Goal: Task Accomplishment & Management: Use online tool/utility

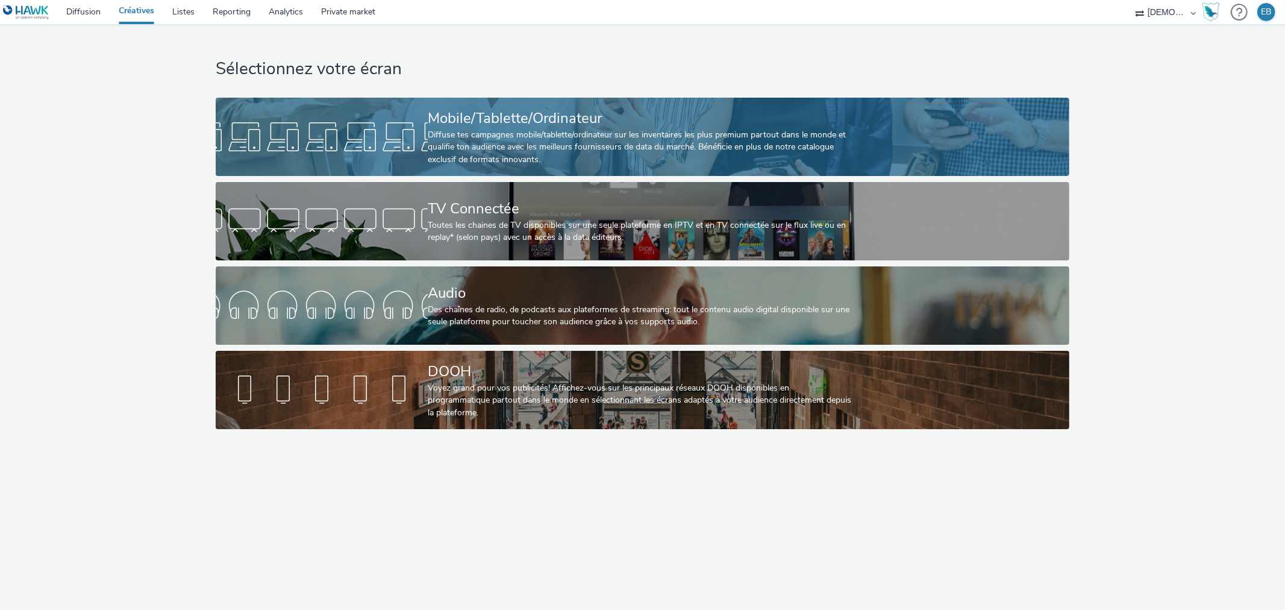
click at [764, 124] on div "Mobile/Tablette/Ordinateur" at bounding box center [640, 118] width 425 height 21
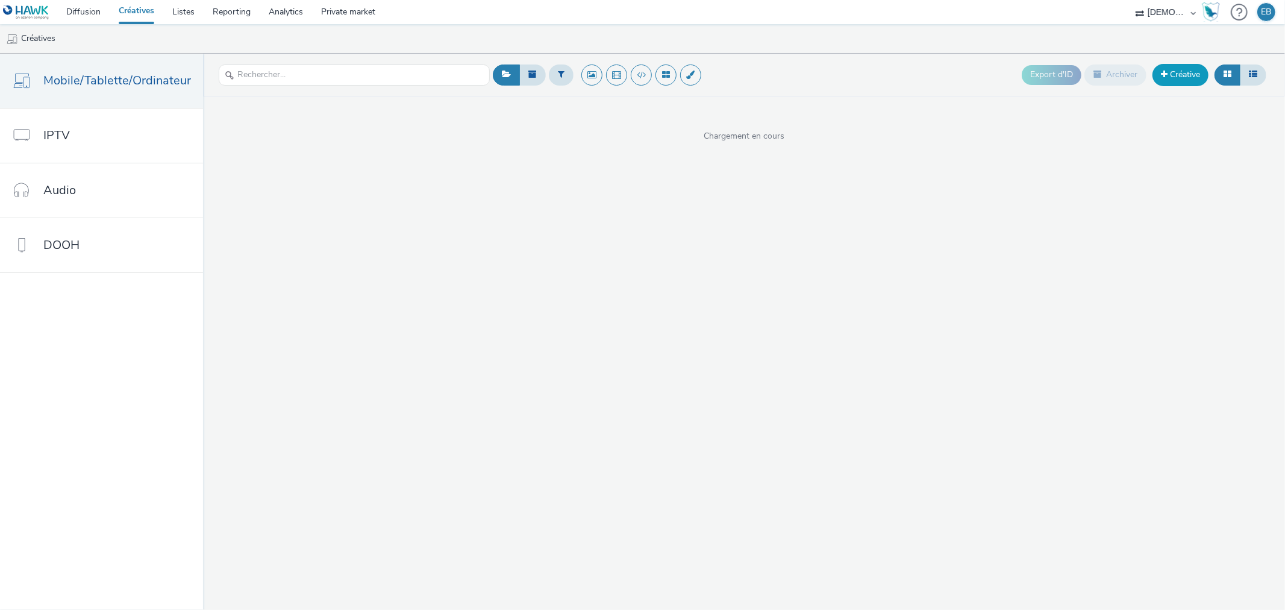
click at [1192, 84] on link "Créative" at bounding box center [1181, 75] width 56 height 22
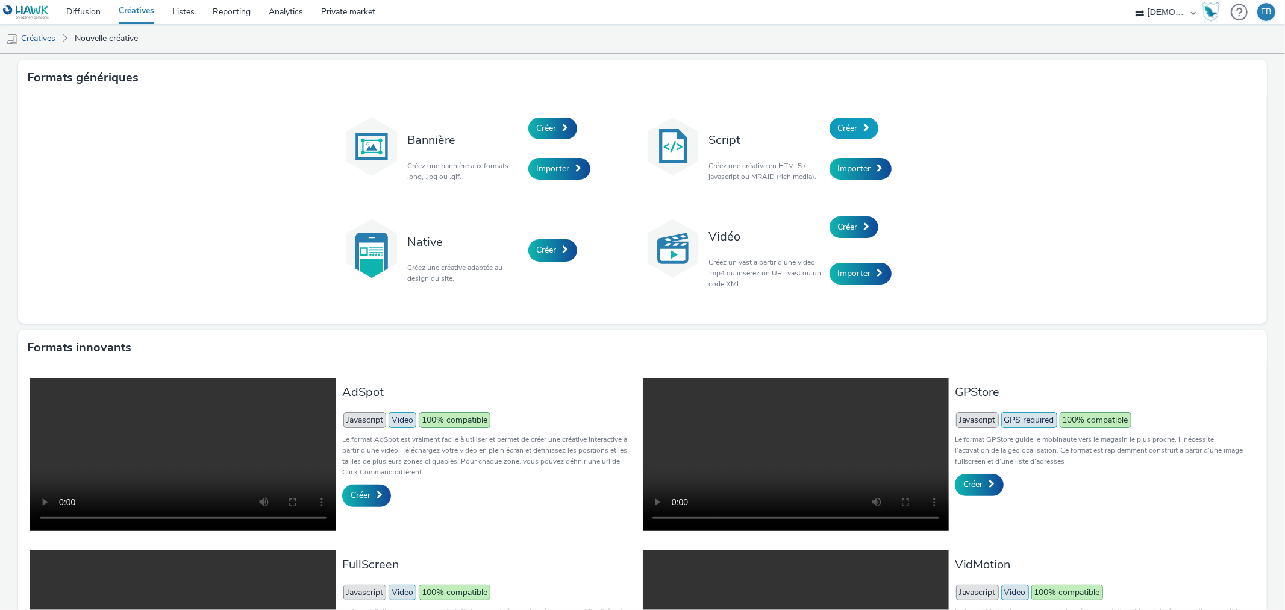
click at [840, 136] on link "Créer" at bounding box center [854, 129] width 49 height 22
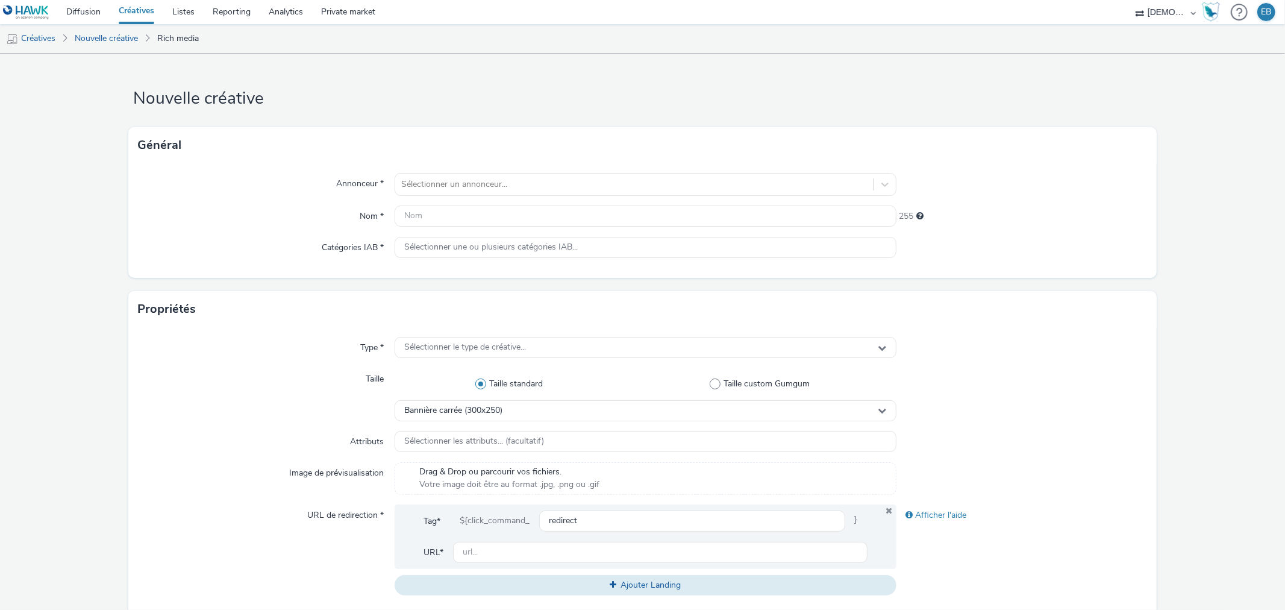
click at [653, 171] on div "Annonceur * Sélectionner un annonceur... Nom * 255 Catégories IAB * Sélectionne…" at bounding box center [642, 220] width 1028 height 114
click at [656, 175] on div "Sélectionner un annonceur..." at bounding box center [634, 184] width 478 height 19
type input "acab"
click at [189, 8] on link "Listes" at bounding box center [183, 12] width 40 height 24
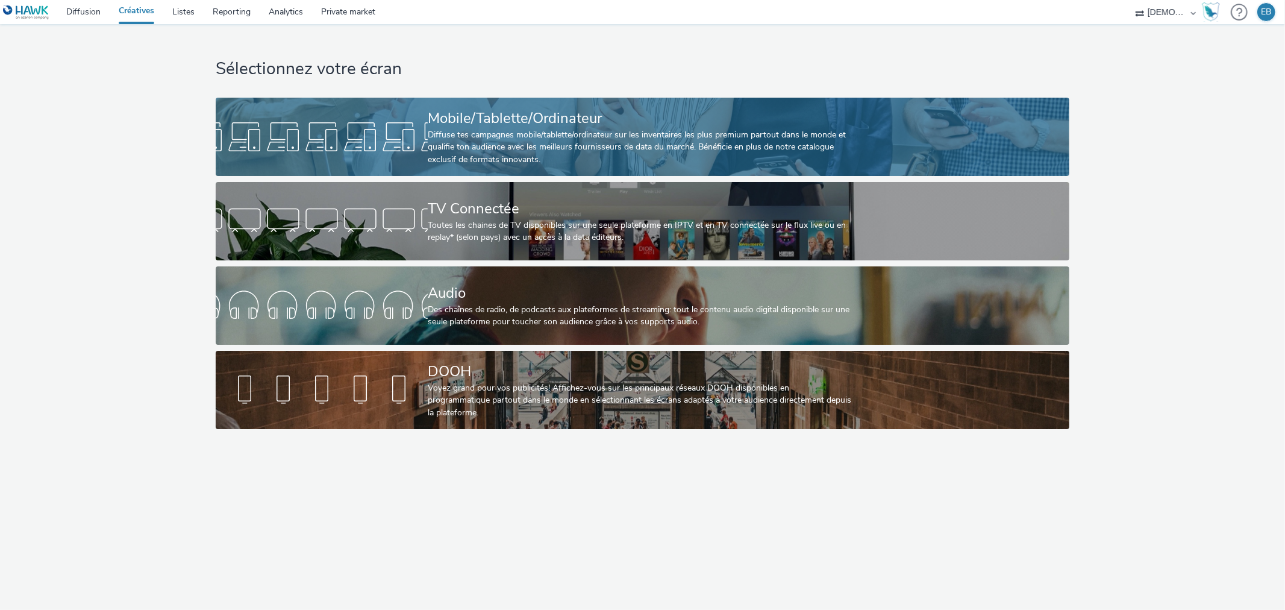
click at [460, 109] on div "Mobile/Tablette/Ordinateur" at bounding box center [640, 118] width 425 height 21
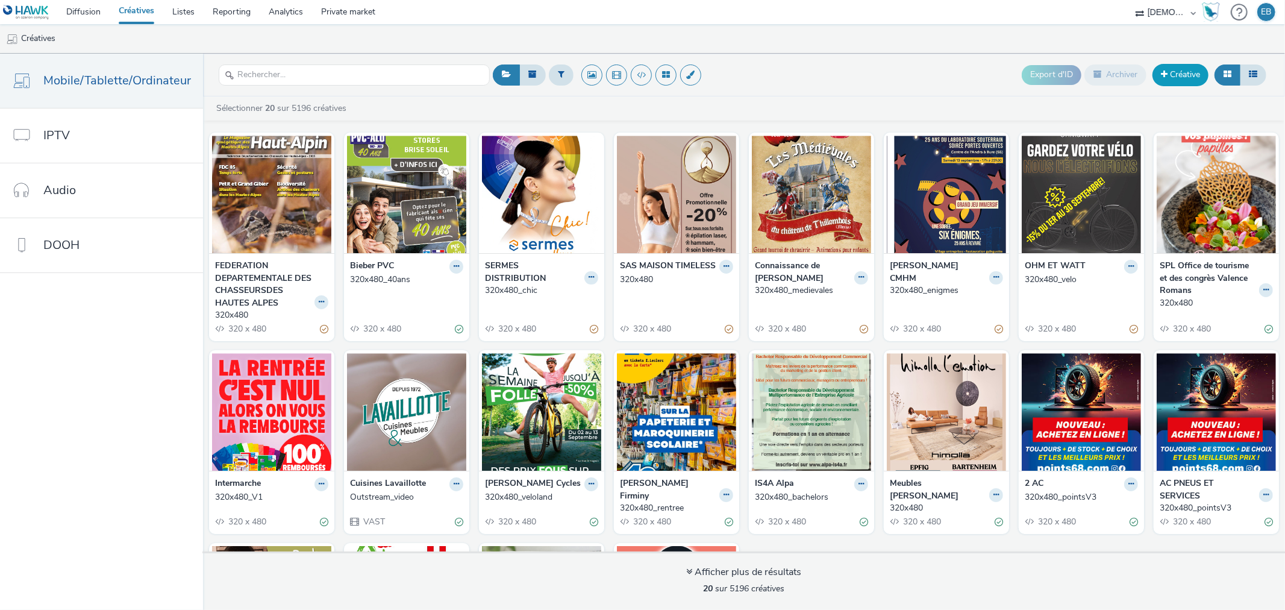
click at [1196, 82] on link "Créative" at bounding box center [1181, 75] width 56 height 22
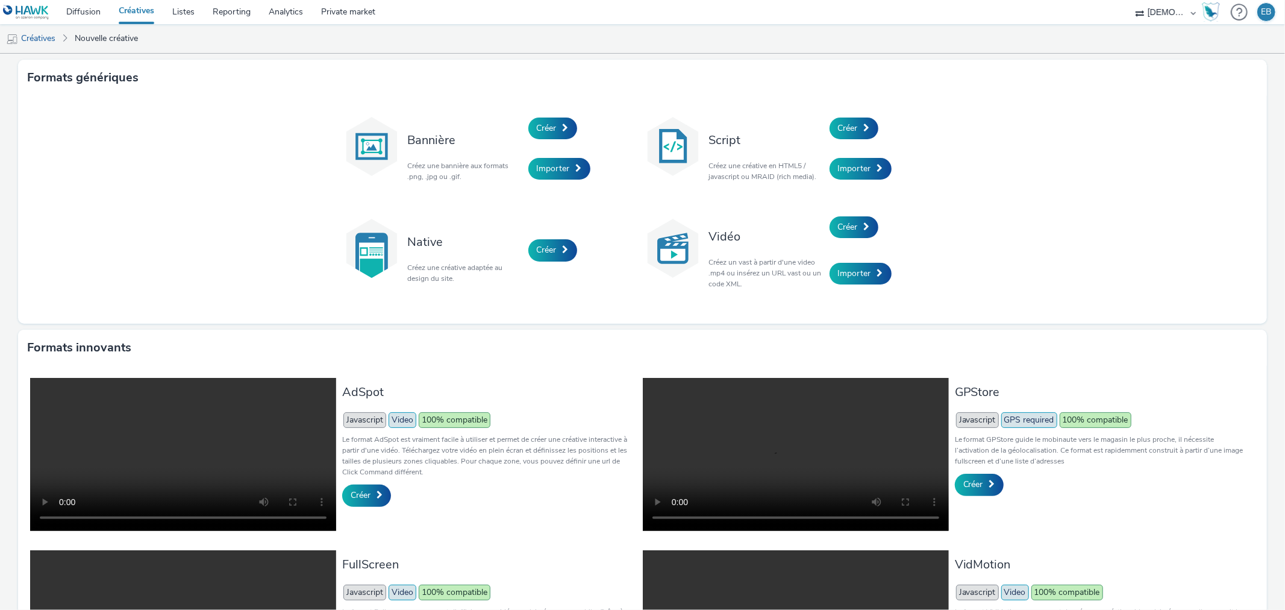
click at [857, 139] on div "Créer" at bounding box center [887, 128] width 114 height 41
click at [803, 112] on div "Script Créez une créative en HTML5 / javascript ou MRAID (rich media)." at bounding box center [766, 148] width 127 height 81
click at [856, 125] on link "Créer" at bounding box center [854, 129] width 49 height 22
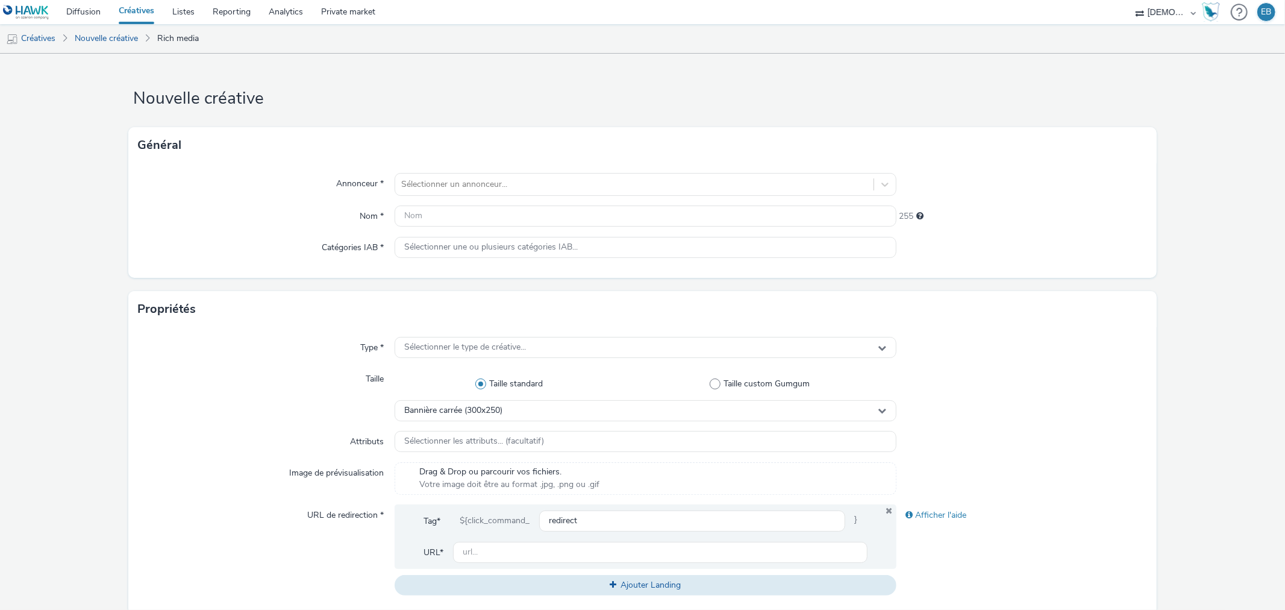
click at [554, 160] on div "Général" at bounding box center [642, 145] width 1028 height 36
click at [534, 193] on div "Sélectionner un annonceur..." at bounding box center [634, 184] width 478 height 19
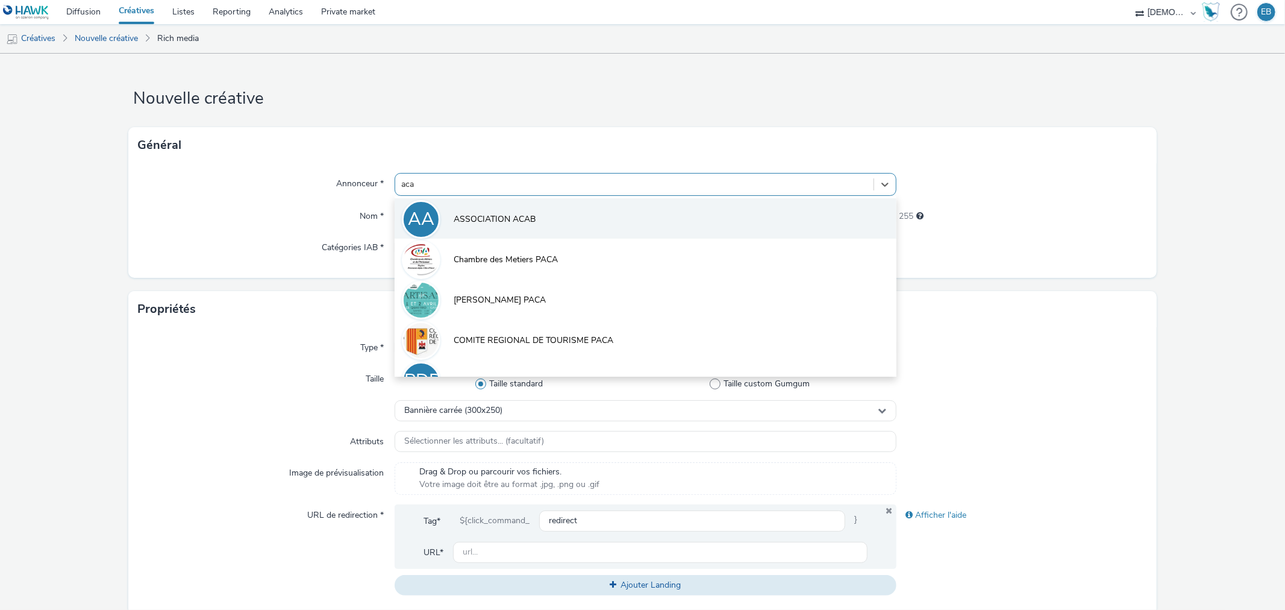
type input "acab"
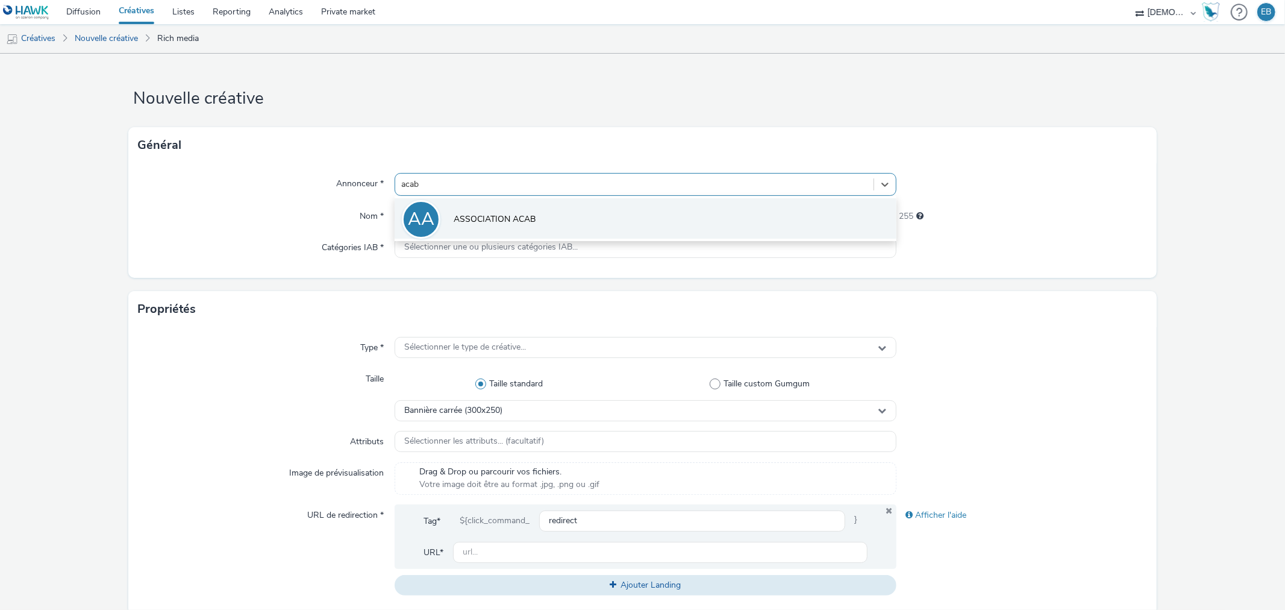
click at [519, 231] on li "AA ASSOCIATION ACAB" at bounding box center [645, 218] width 501 height 40
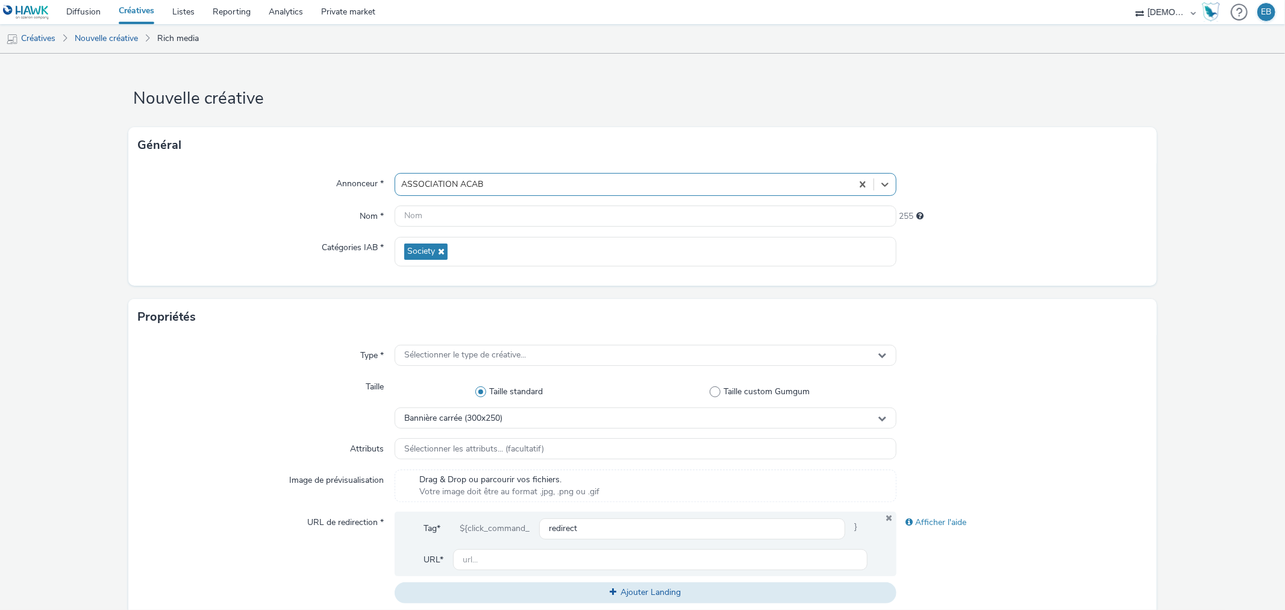
click at [509, 202] on div "Annonceur * option ASSOCIATION ACAB, selected. Select is focused ,type to refin…" at bounding box center [642, 224] width 1028 height 122
click at [521, 213] on input "text" at bounding box center [645, 215] width 501 height 21
type input "320x480_Salon"
click at [538, 340] on div "Type * Sélectionner le type de créative... Taille Taille standard Taille custom…" at bounding box center [642, 478] width 1028 height 287
click at [540, 353] on div "Sélectionner le type de créative..." at bounding box center [645, 355] width 501 height 21
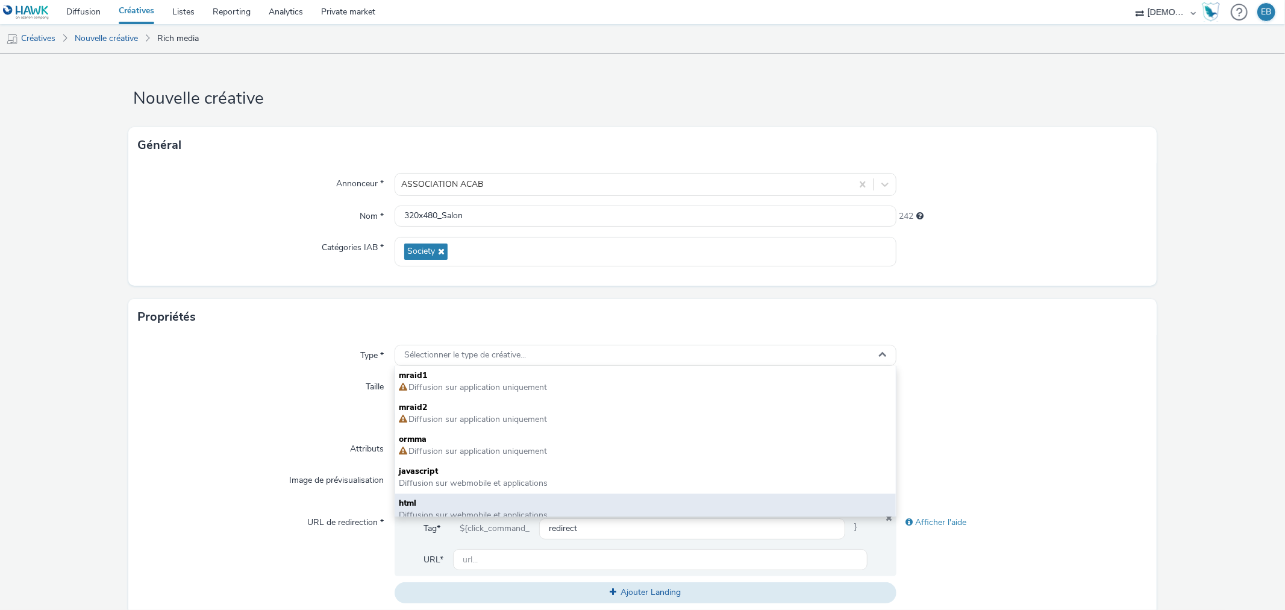
click at [450, 494] on div "html Diffusion sur webmobile et applications" at bounding box center [645, 510] width 500 height 32
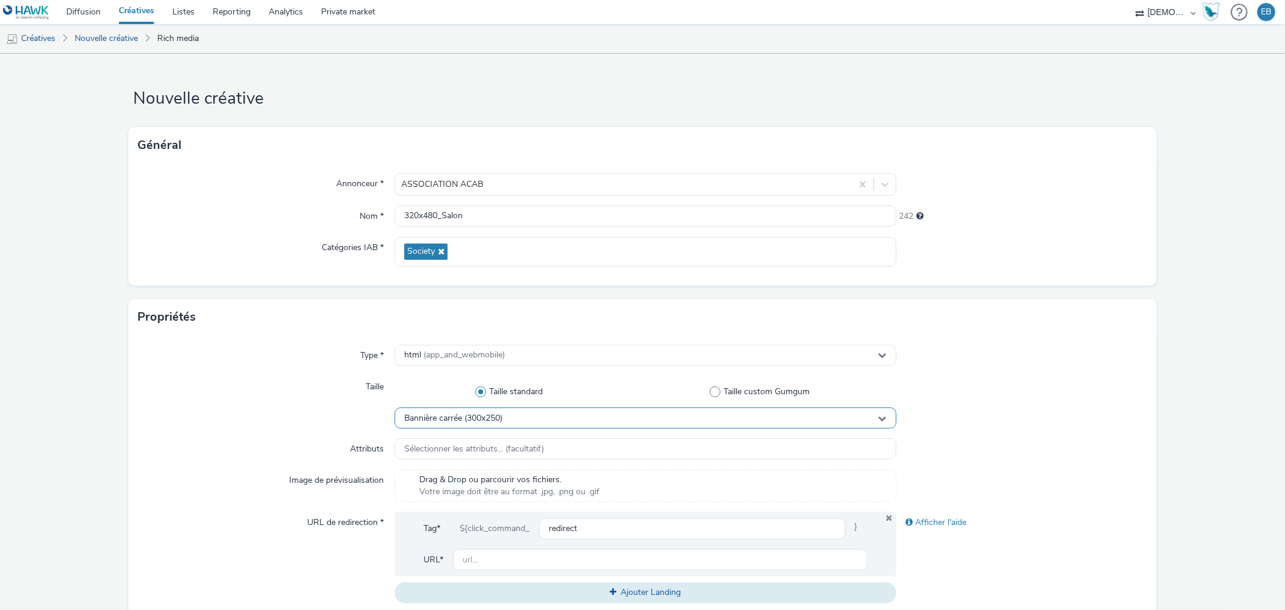
click at [521, 427] on div "Bannière carrée (300x250)" at bounding box center [645, 417] width 501 height 21
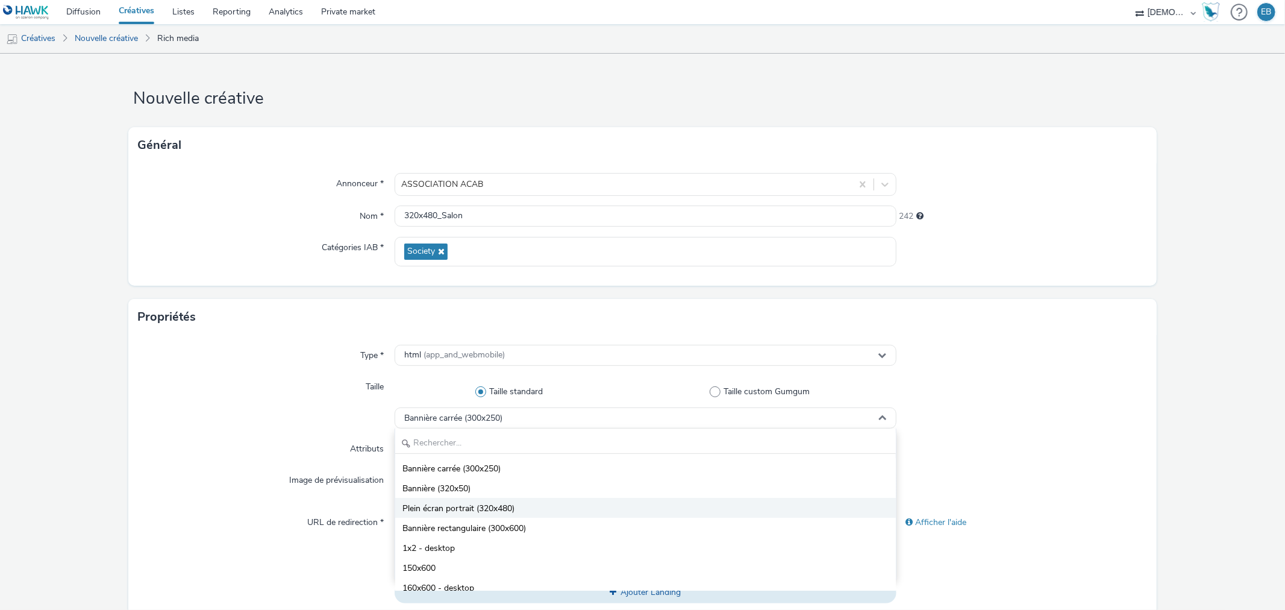
click at [506, 500] on li "Plein écran portrait (320x480)" at bounding box center [645, 508] width 500 height 20
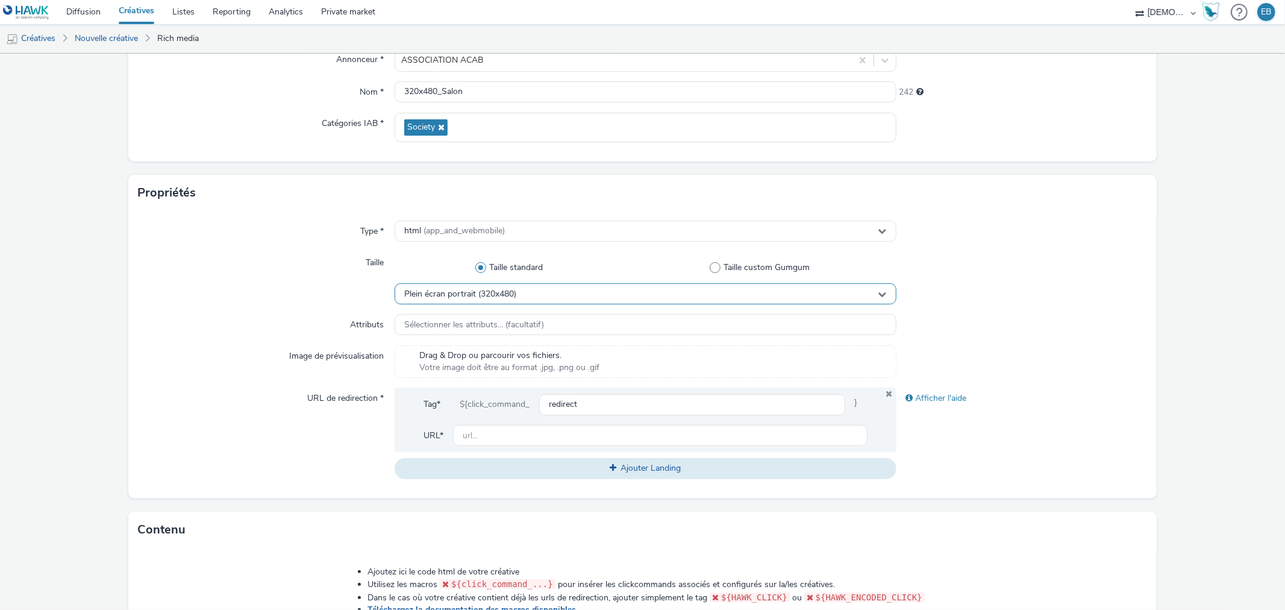
scroll to position [134, 0]
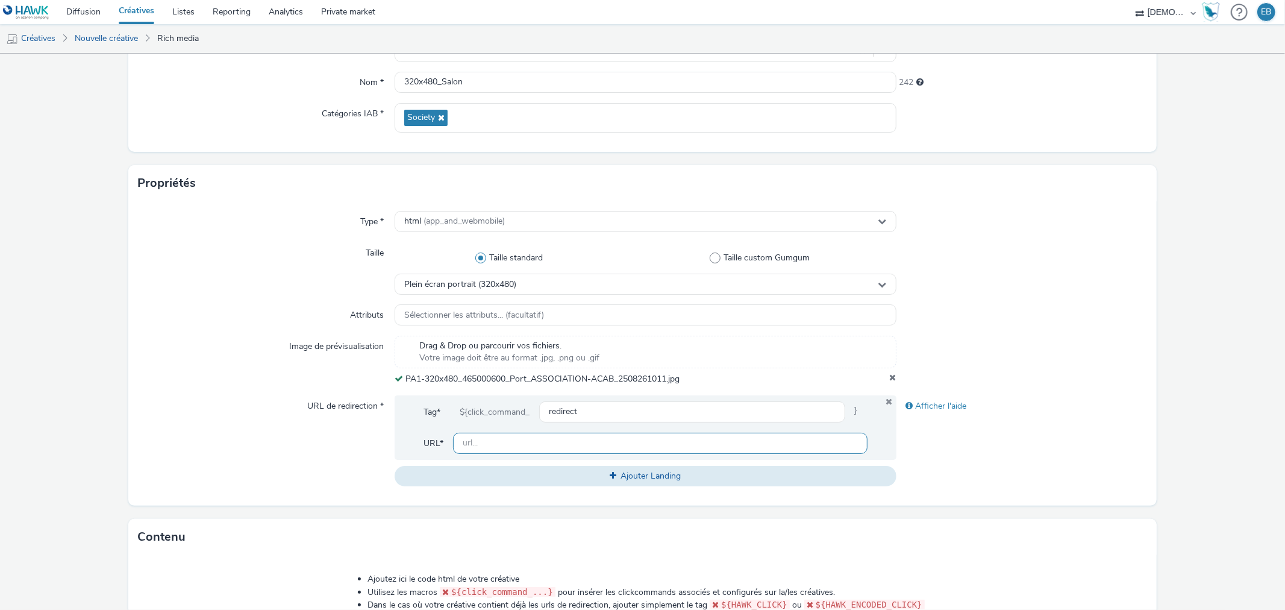
click at [511, 440] on input "text" at bounding box center [660, 443] width 414 height 21
paste input "https://www.republicain-lorrain.fr/paroles-de-partenaires/2025/08/30/salon-de-l…"
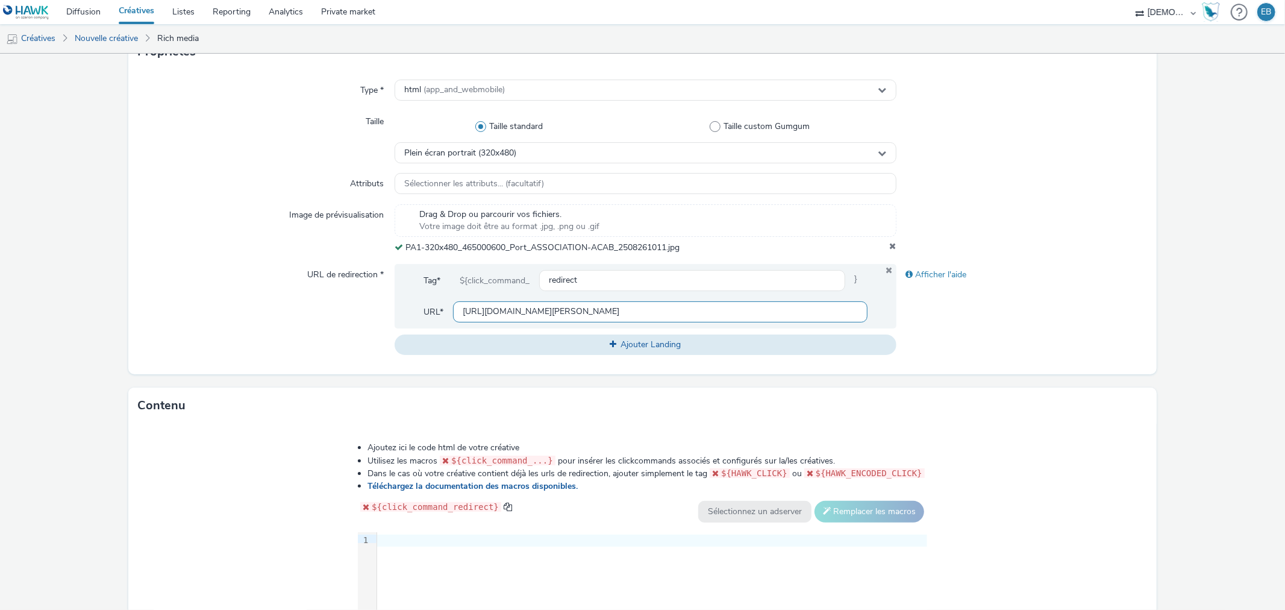
scroll to position [448, 0]
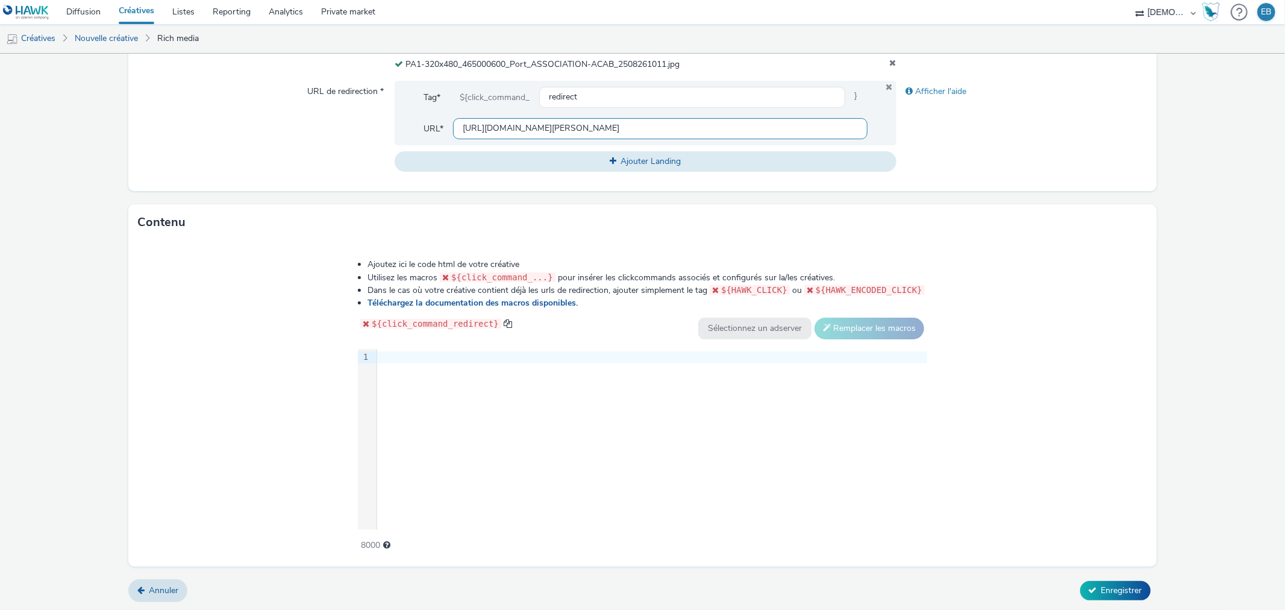
type input "https://www.republicain-lorrain.fr/paroles-de-partenaires/2025/08/30/salon-de-l…"
click at [465, 395] on div "9 1 ›" at bounding box center [642, 439] width 569 height 181
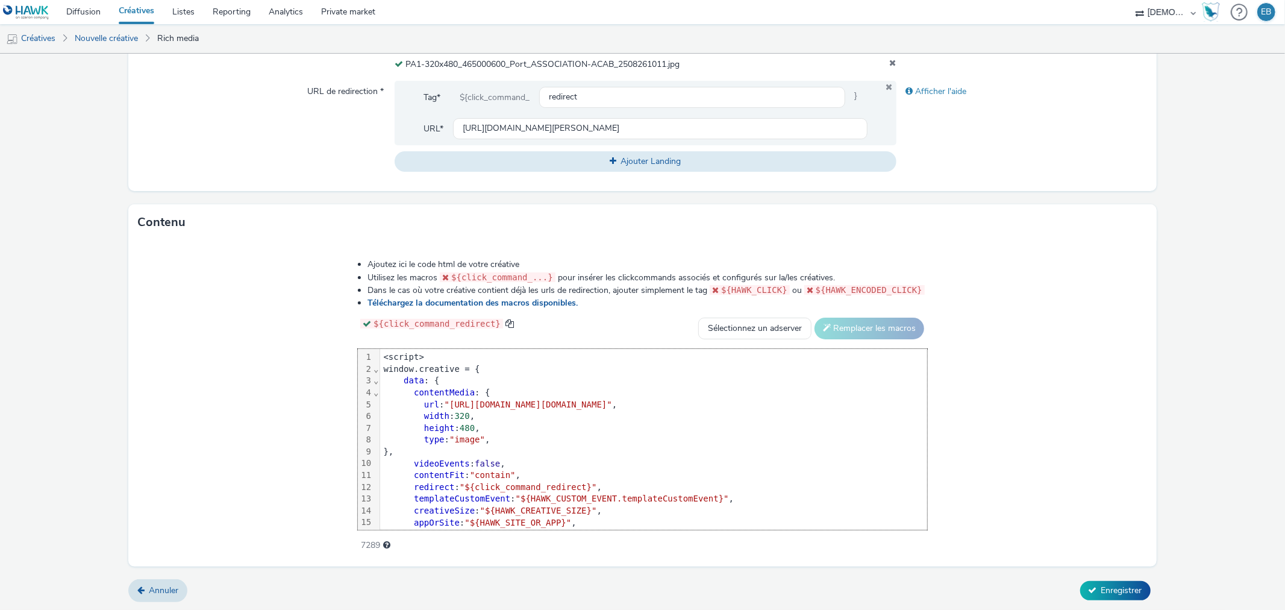
scroll to position [59, 0]
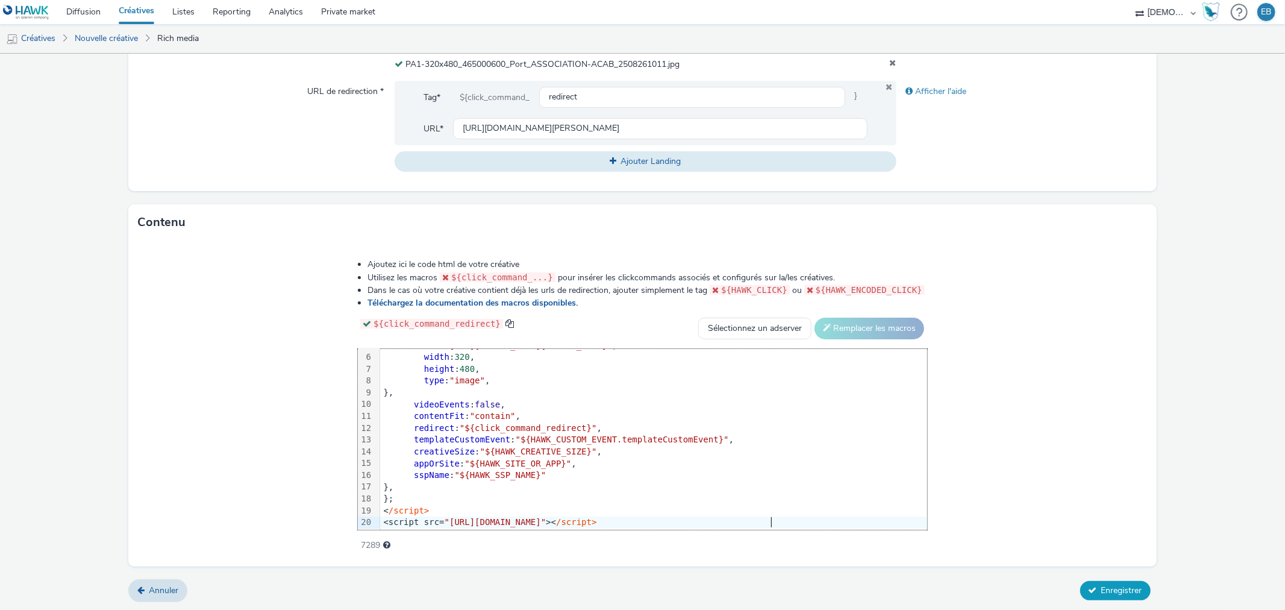
click at [1102, 584] on span "Enregistrer" at bounding box center [1122, 589] width 41 height 11
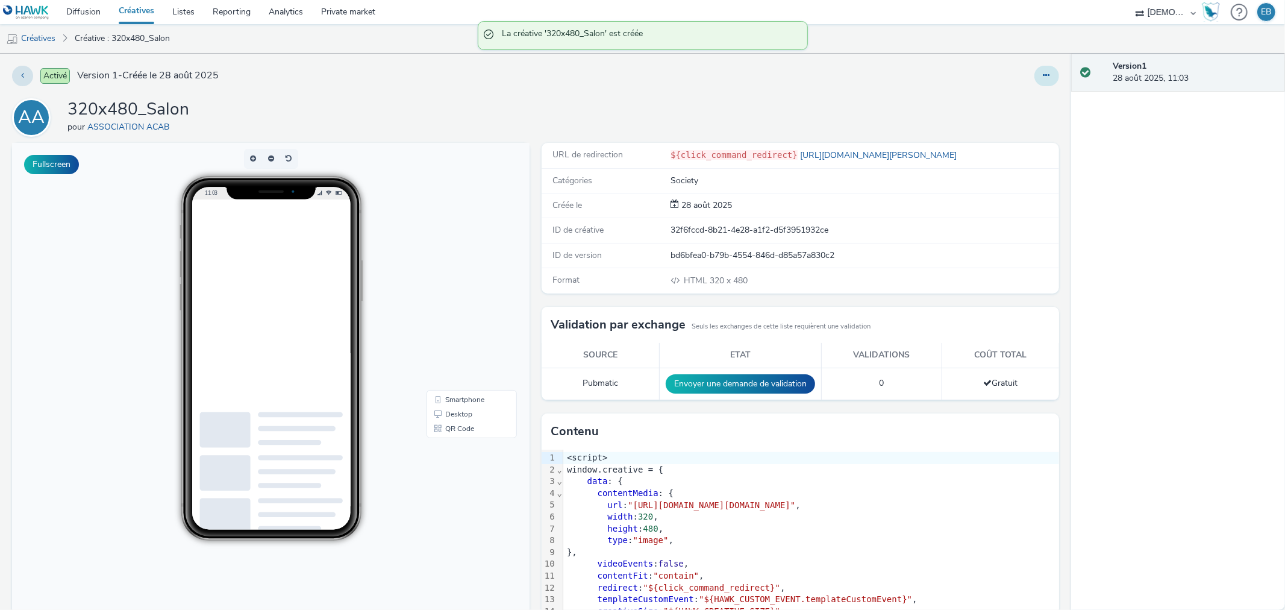
click at [1044, 74] on icon at bounding box center [1047, 75] width 7 height 8
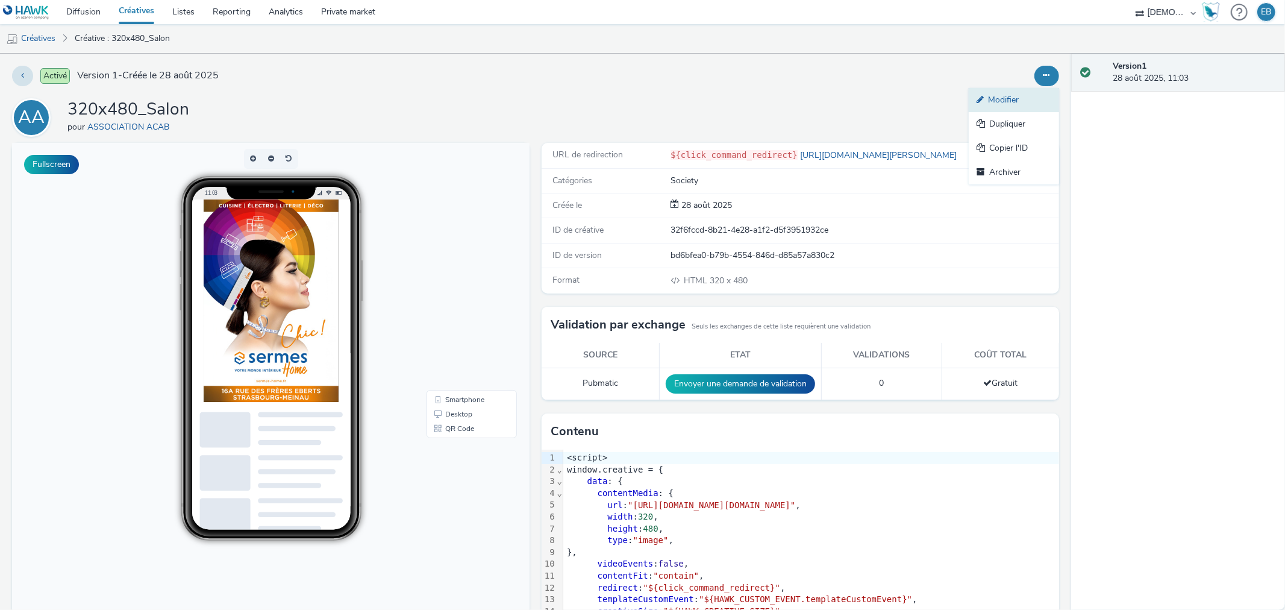
click at [992, 93] on link "Modifier" at bounding box center [1014, 100] width 90 height 24
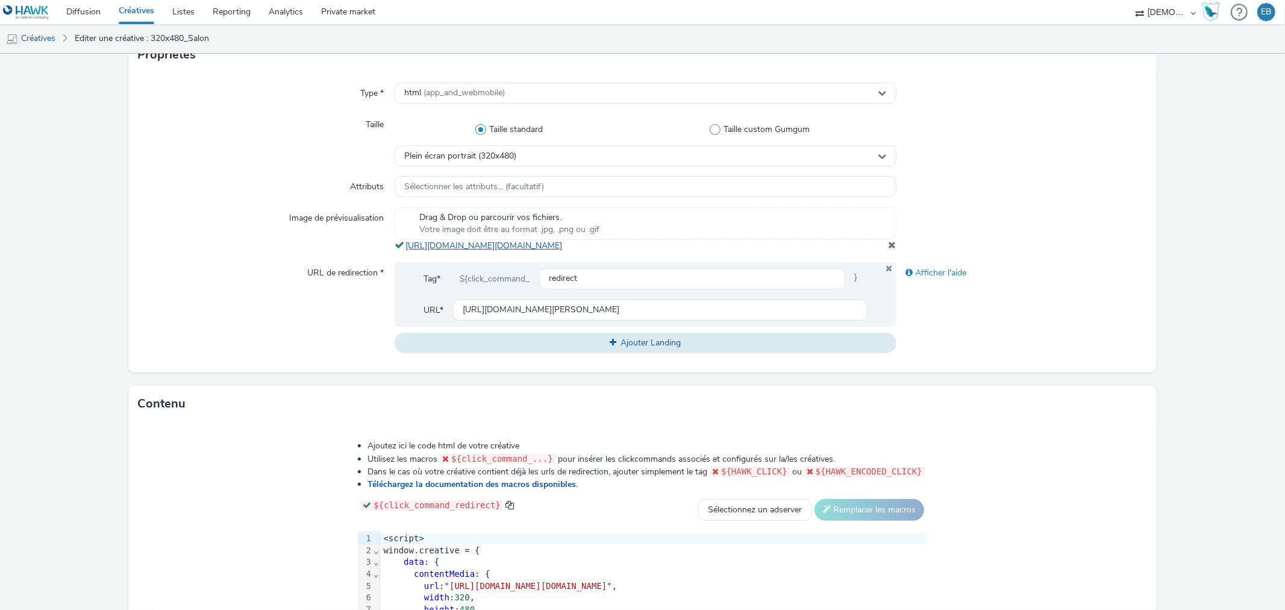
scroll to position [268, 0]
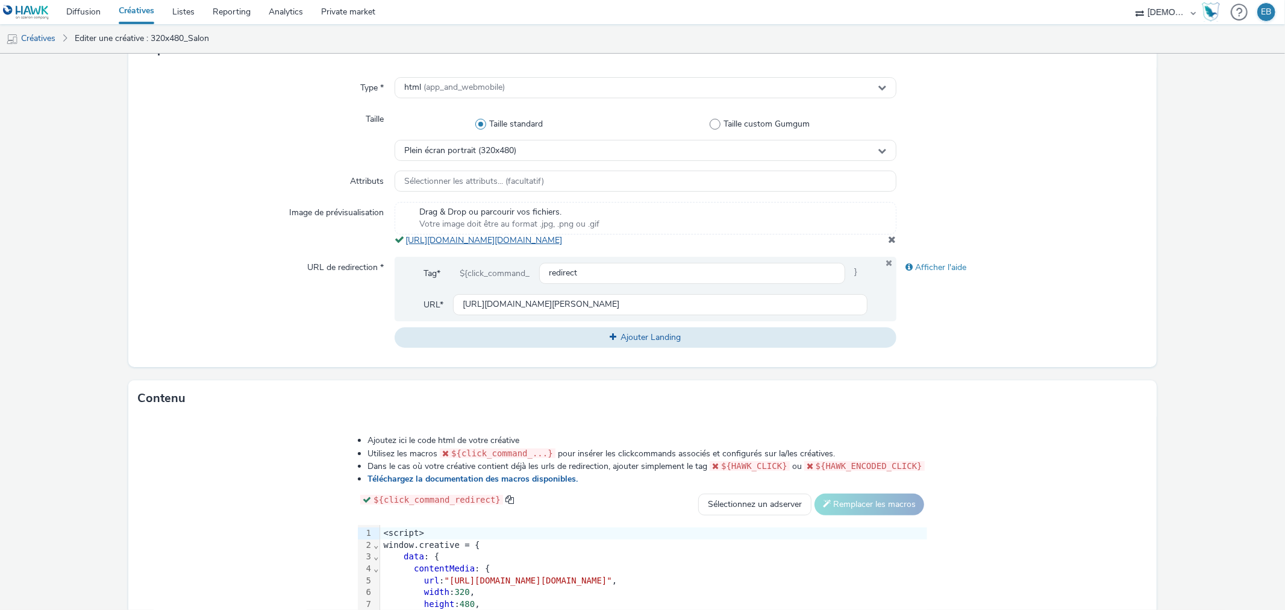
drag, startPoint x: 482, startPoint y: 260, endPoint x: 405, endPoint y: 244, distance: 78.8
click at [405, 244] on div "Drag & Drop ou parcourir vos fichiers. Votre image doit être au format .jpg, .p…" at bounding box center [645, 224] width 501 height 45
copy link "https://tabmo-cdn.s3.eu-west-1.amazonaws.com/hawk.tabmo.io/organizations/38dc92…"
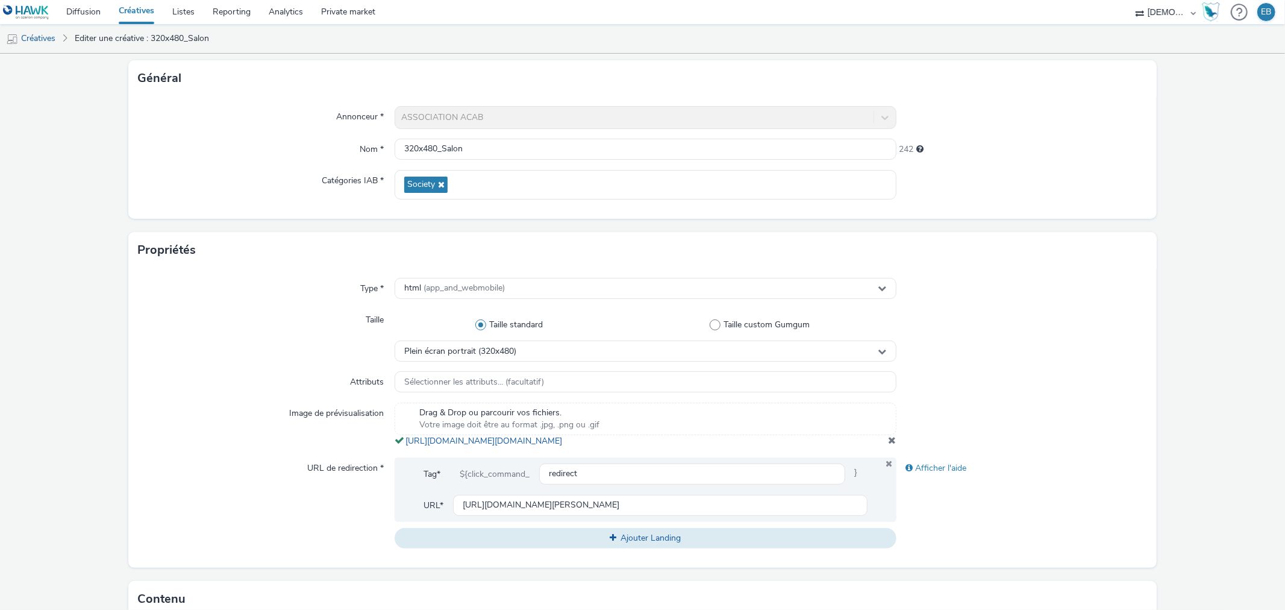
scroll to position [456, 0]
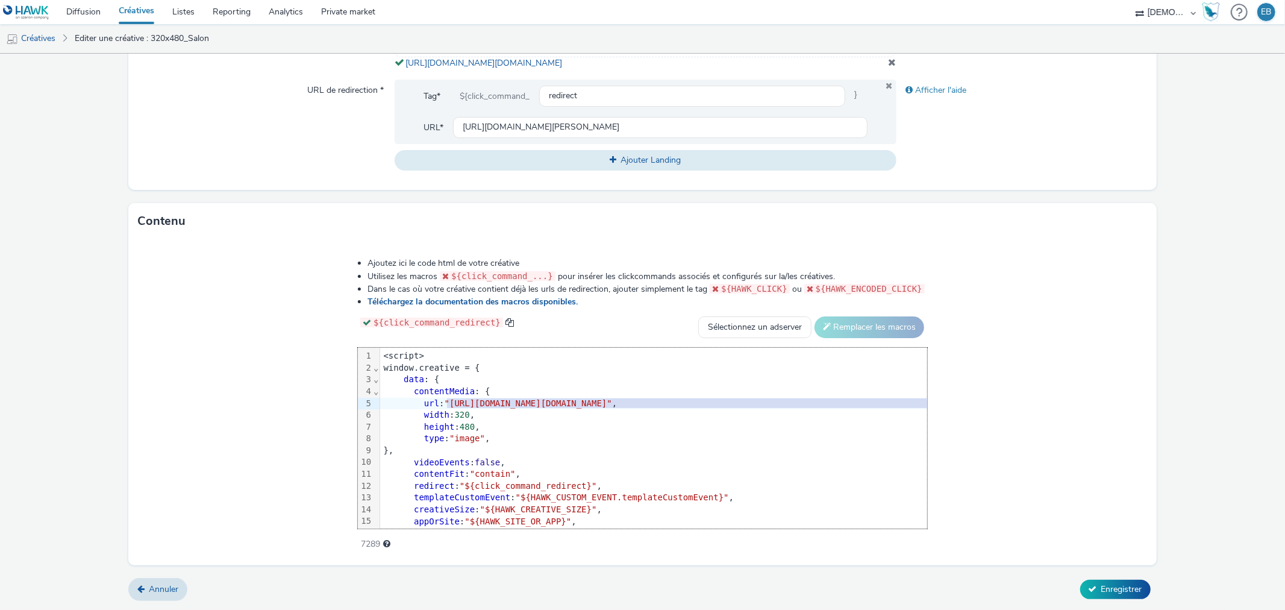
drag, startPoint x: 303, startPoint y: 400, endPoint x: 1041, endPoint y: 404, distance: 737.6
click at [612, 404] on span ""https://tabmo-cdn.s3.eu-west-1.amazonaws.com/hawk.tabmo.io/organizations/38dc9…" at bounding box center [529, 403] width 168 height 10
click at [1106, 585] on span "Enregistrer" at bounding box center [1122, 588] width 41 height 11
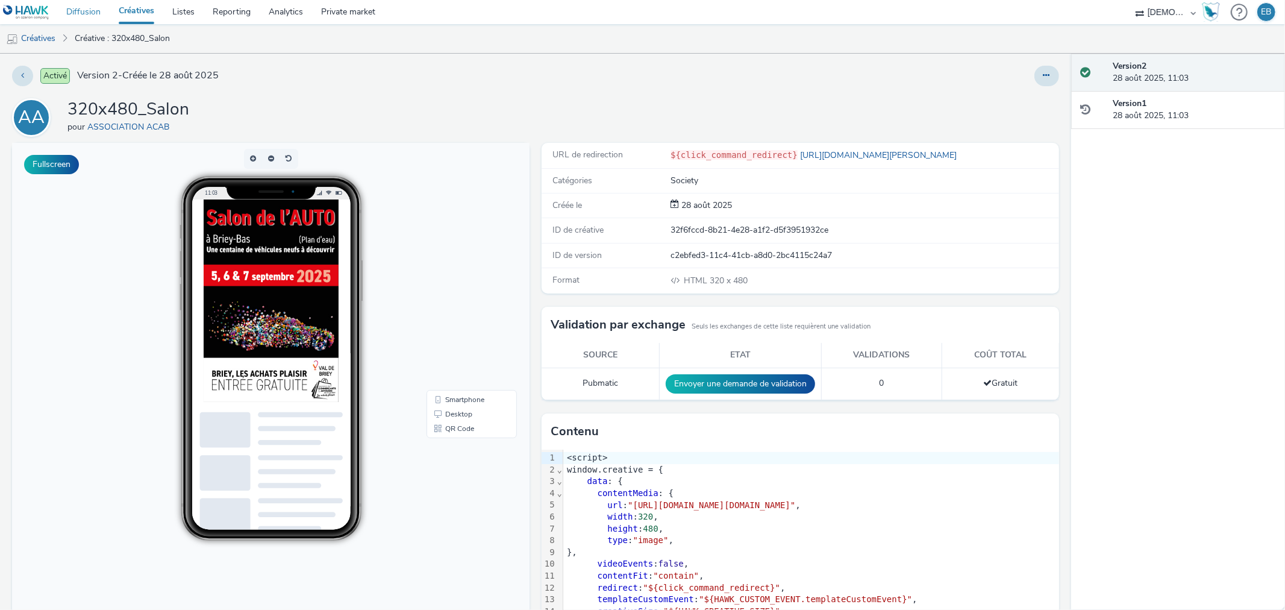
click at [95, 7] on link "Diffusion" at bounding box center [83, 12] width 52 height 24
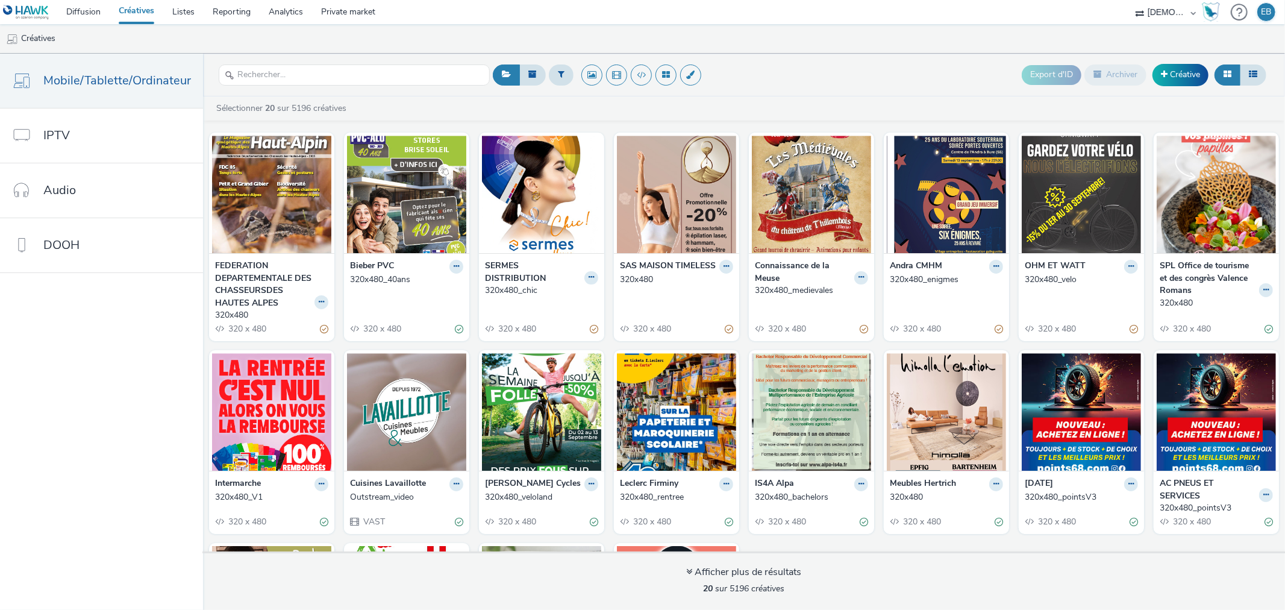
click at [597, 284] on div "SERMES DISTRIBUTION 320x480_chic 320 x 480" at bounding box center [541, 297] width 125 height 88
click at [589, 278] on icon at bounding box center [591, 277] width 5 height 7
click at [563, 304] on link "Modifier" at bounding box center [553, 298] width 90 height 24
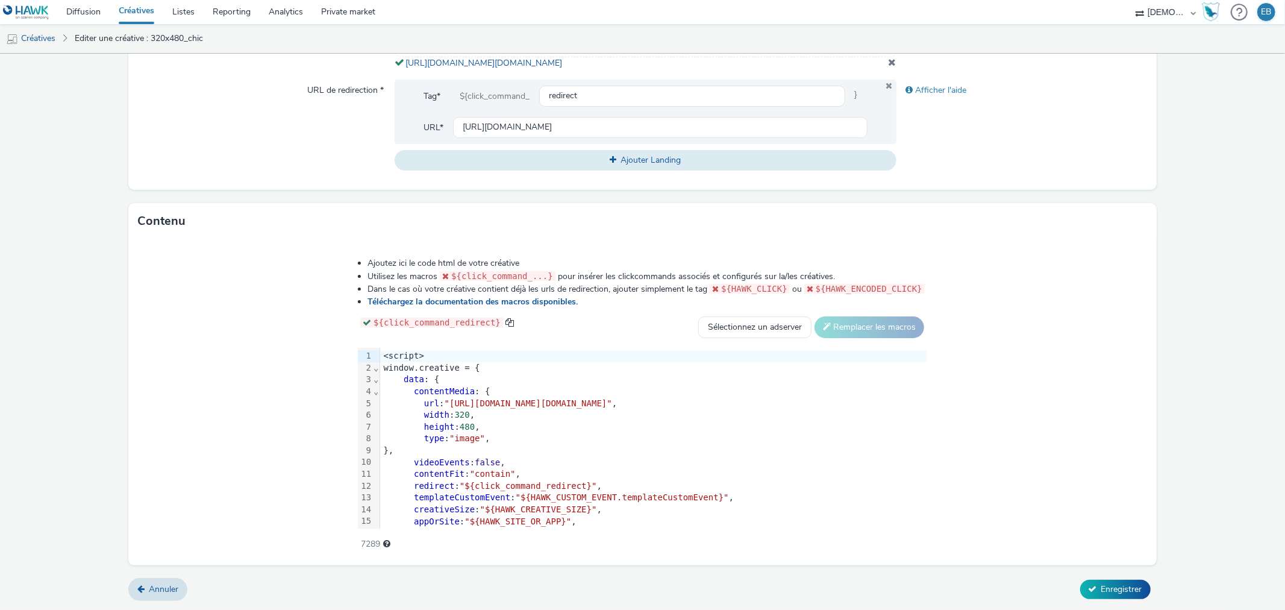
scroll to position [456, 0]
click at [539, 439] on div "type : "image" ," at bounding box center [653, 439] width 547 height 12
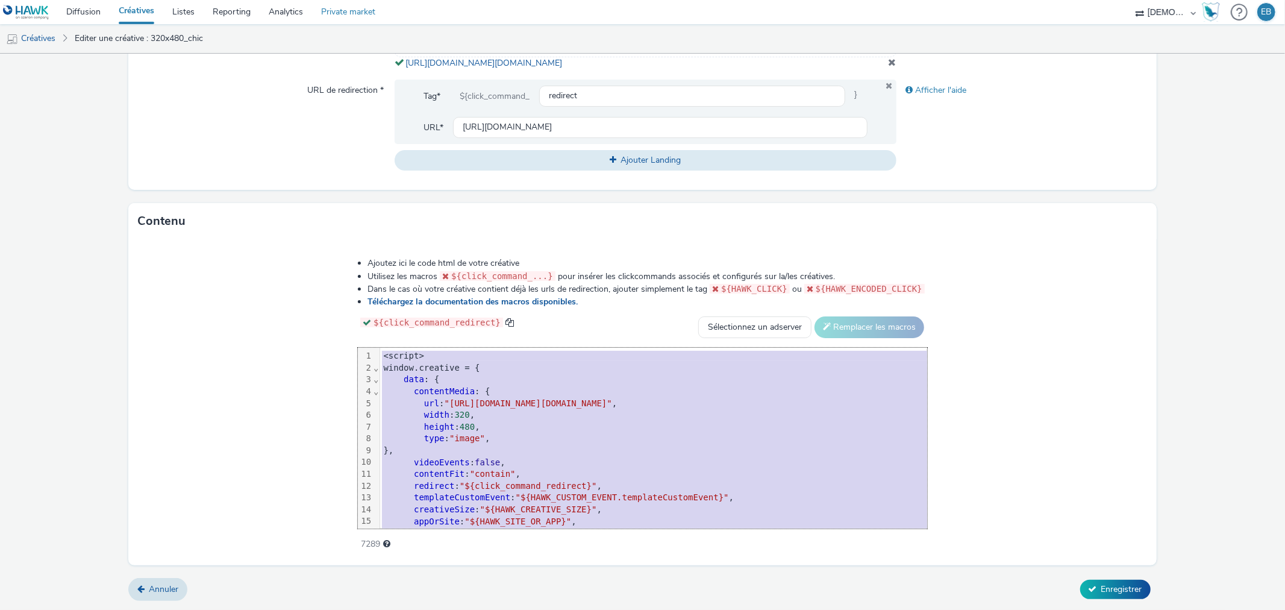
copy div "<script> window.creative = { data : { contentMedia : { url : "https://tabmo-cdn…"
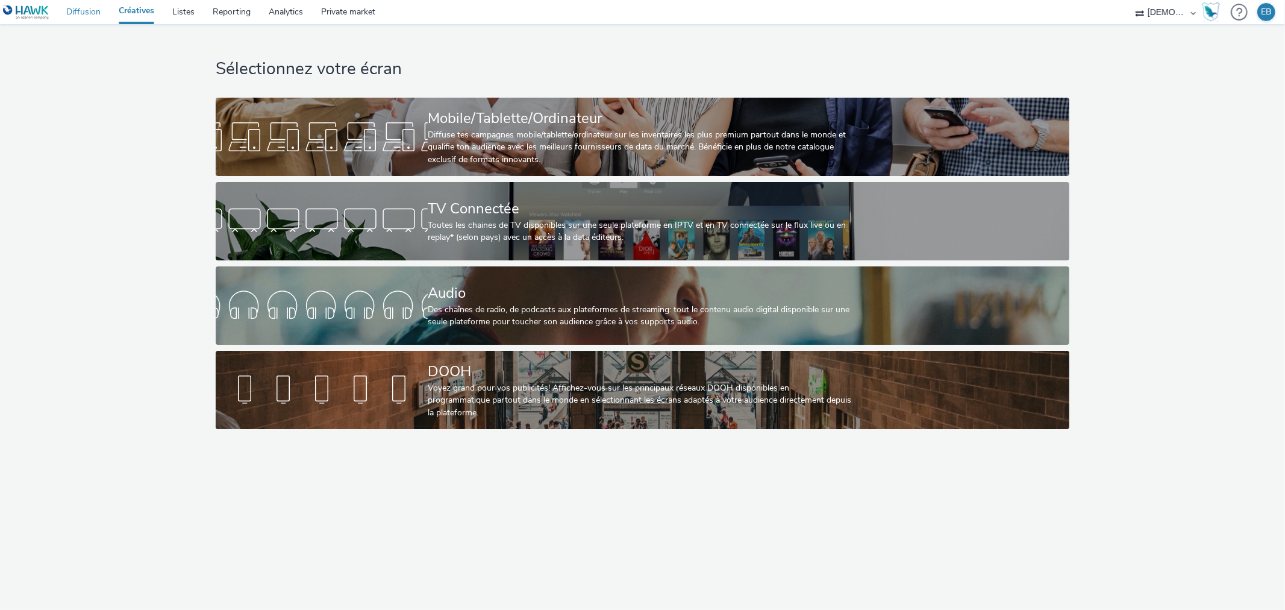
click at [77, 11] on link "Diffusion" at bounding box center [83, 12] width 52 height 24
